Goal: Information Seeking & Learning: Learn about a topic

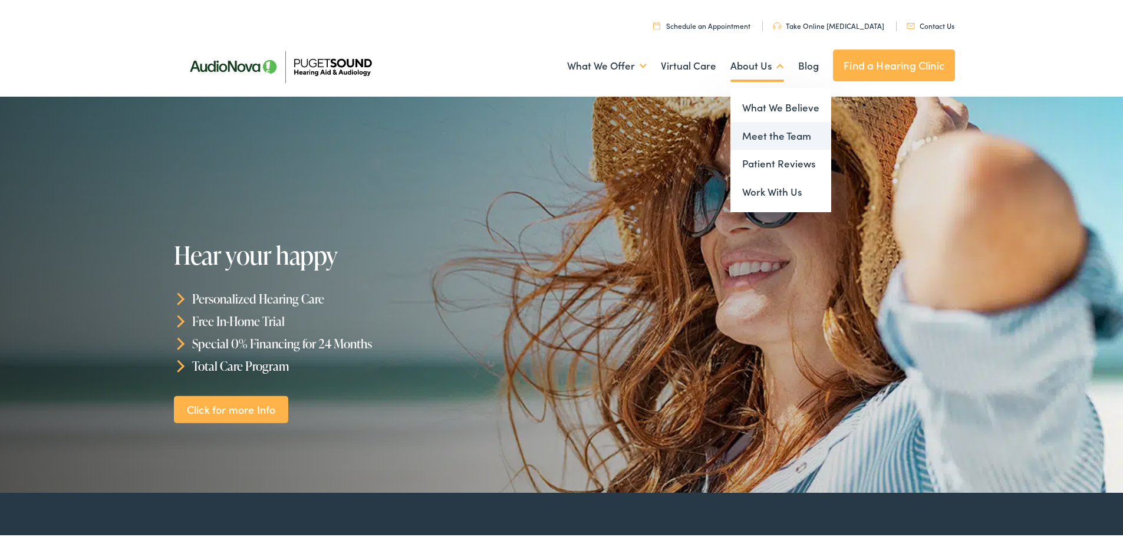
click at [763, 136] on link "Meet the Team" at bounding box center [780, 134] width 101 height 28
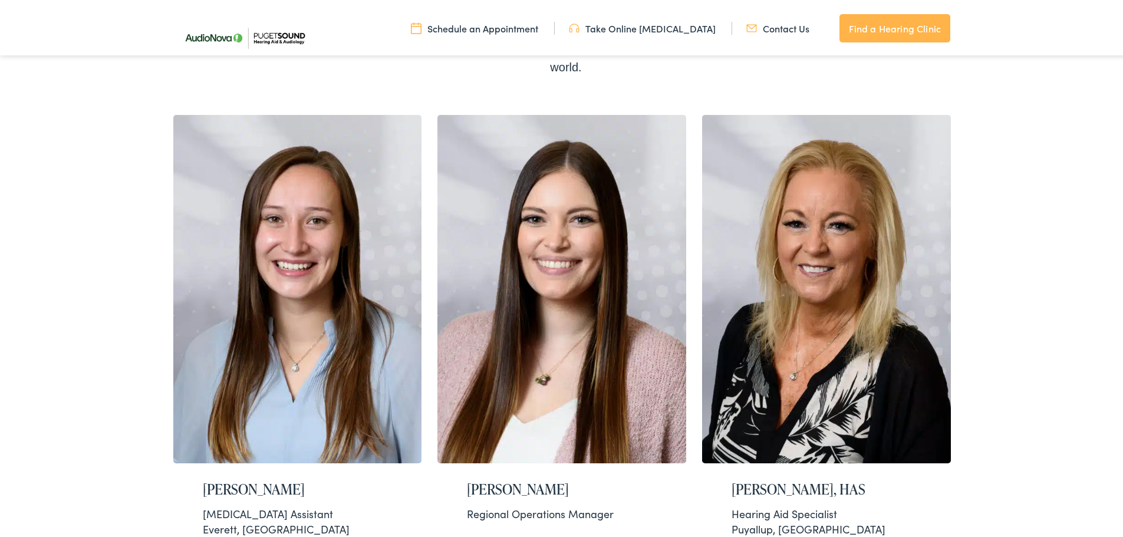
scroll to position [177, 0]
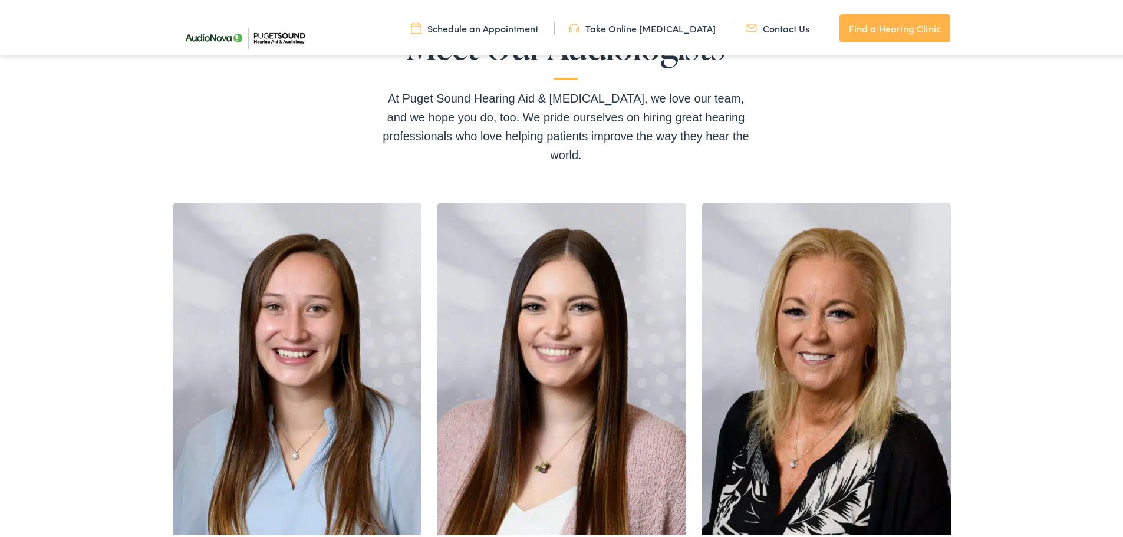
click at [674, 25] on link "Take Online [MEDICAL_DATA]" at bounding box center [642, 25] width 147 height 13
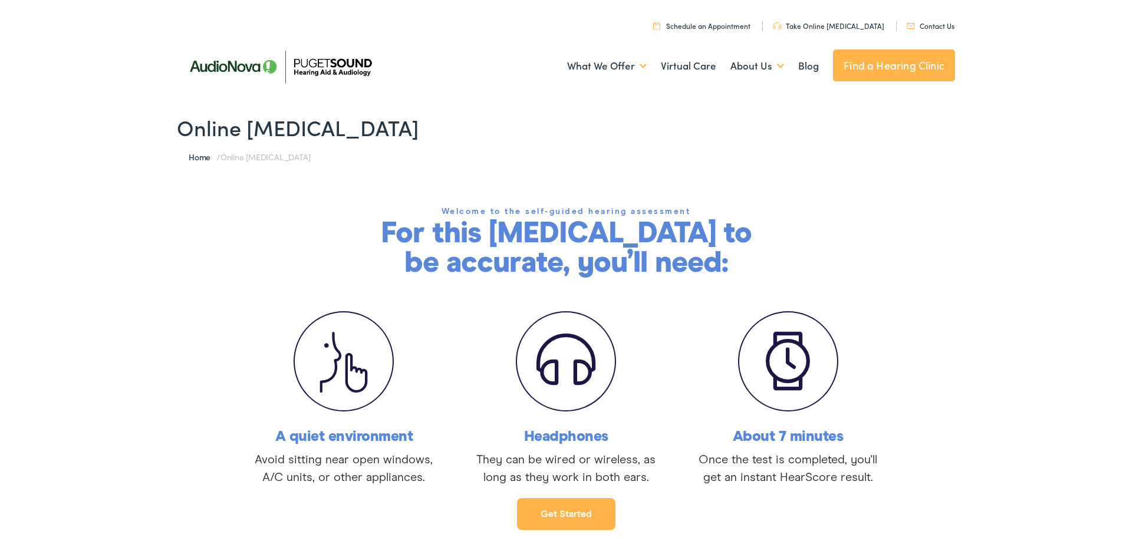
click at [1038, 233] on div "Welcome to the self-guided hearing assessment For this [MEDICAL_DATA] to be acc…" at bounding box center [565, 239] width 1131 height 74
click at [340, 72] on img at bounding box center [280, 64] width 206 height 73
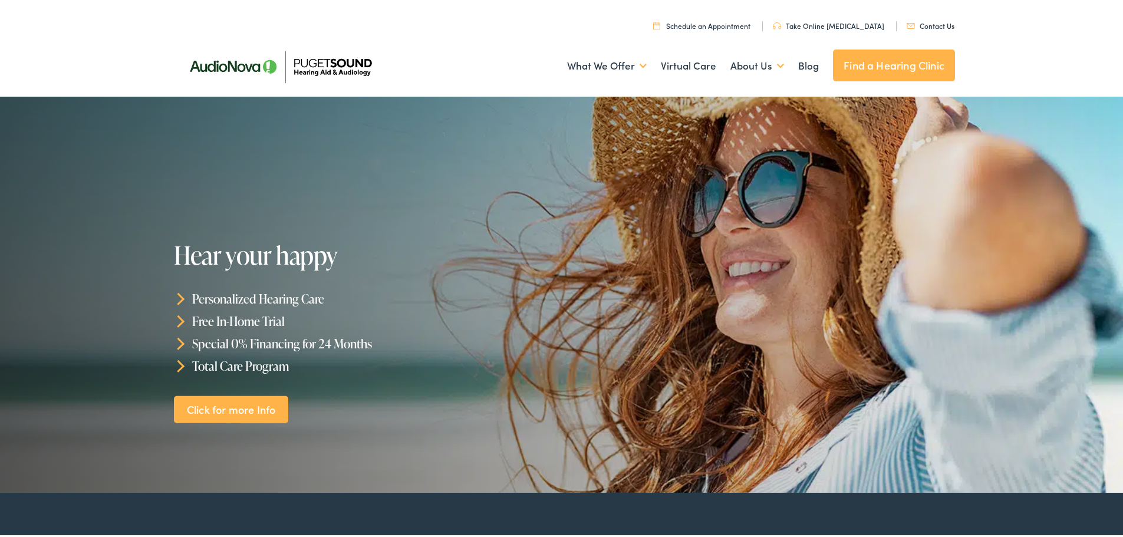
click at [201, 57] on img at bounding box center [280, 64] width 206 height 73
